Goal: Task Accomplishment & Management: Complete application form

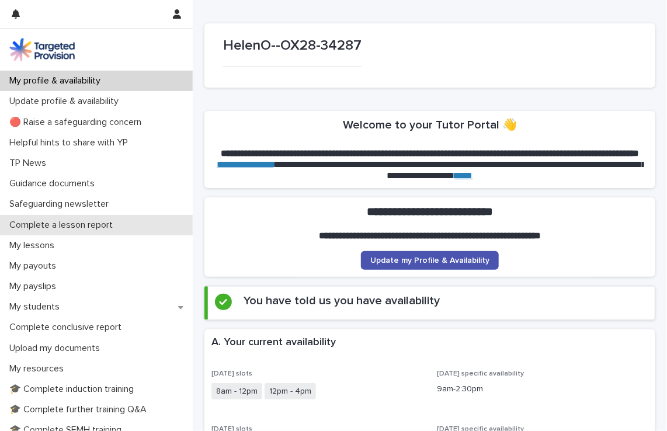
click at [64, 231] on div "Complete a lesson report" at bounding box center [96, 225] width 193 height 20
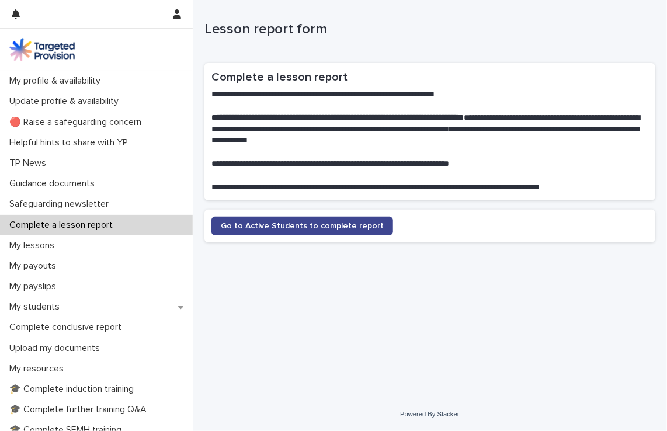
click at [341, 225] on span "Go to Active Students to complete report" at bounding box center [302, 226] width 163 height 8
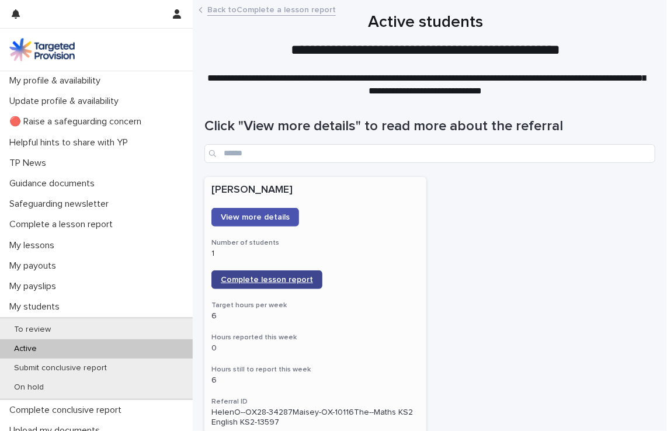
click at [277, 276] on span "Complete lesson report" at bounding box center [267, 280] width 92 height 8
